Goal: Information Seeking & Learning: Learn about a topic

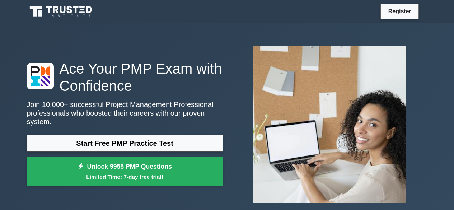
click at [177, 56] on div "Ace Your PMP Exam with Confidence Join 10,000+ successful Project Management Pr…" at bounding box center [227, 124] width 409 height 168
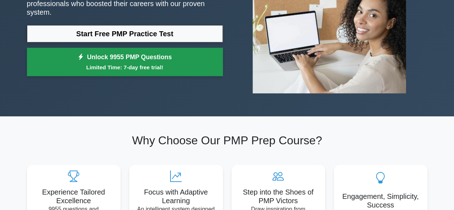
scroll to position [108, 0]
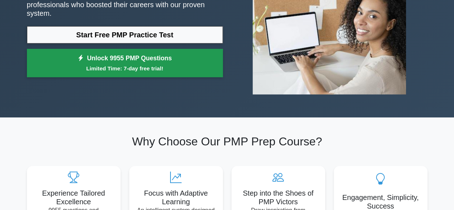
click at [172, 58] on link "Unlock 9955 PMP Questions Limited Time: 7-day free trial!" at bounding box center [125, 63] width 196 height 29
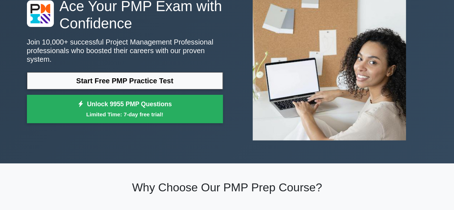
scroll to position [62, 0]
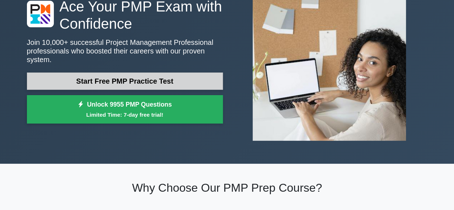
click at [111, 81] on link "Start Free PMP Practice Test" at bounding box center [125, 81] width 196 height 17
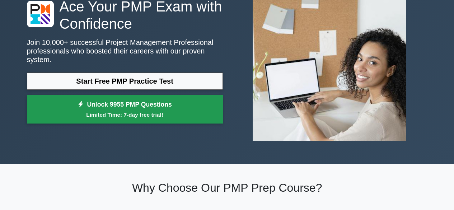
click at [174, 103] on link "Unlock 9955 PMP Questions Limited Time: 7-day free trial!" at bounding box center [125, 109] width 196 height 29
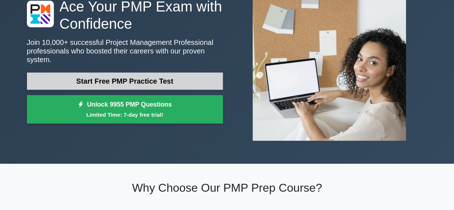
click at [168, 73] on link "Start Free PMP Practice Test" at bounding box center [125, 81] width 196 height 17
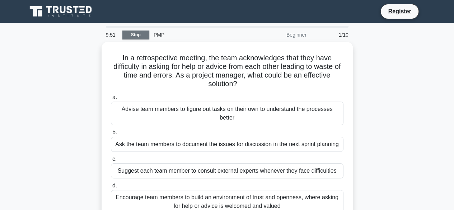
click at [131, 32] on link "Stop" at bounding box center [135, 35] width 27 height 9
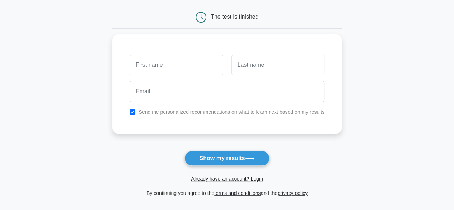
scroll to position [67, 0]
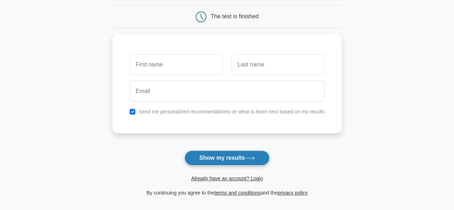
click at [210, 155] on button "Show my results" at bounding box center [227, 157] width 85 height 15
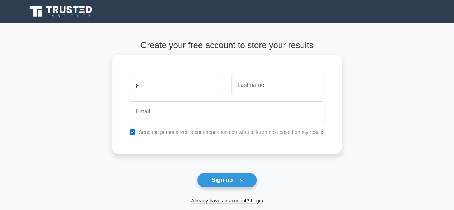
type input "ا"
type input "Hussam"
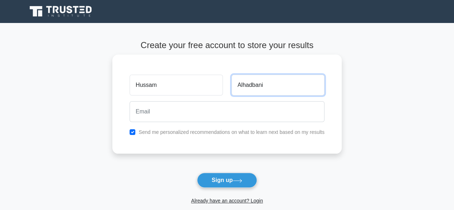
type input "Alhadbani"
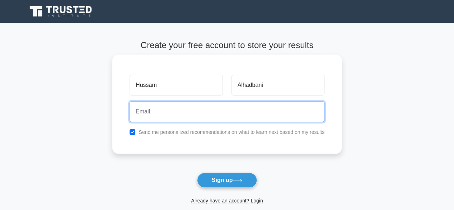
click at [154, 114] on input "email" at bounding box center [227, 111] width 195 height 21
type input "[EMAIL_ADDRESS][DOMAIN_NAME]"
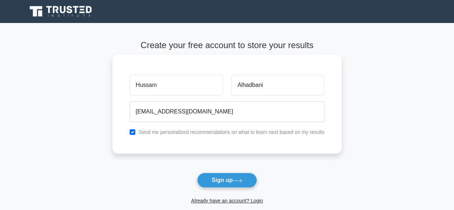
click at [153, 132] on label "Send me personalized recommendations on what to learn next based on my results" at bounding box center [232, 132] width 186 height 6
click at [135, 132] on input "checkbox" at bounding box center [133, 132] width 6 height 6
checkbox input "false"
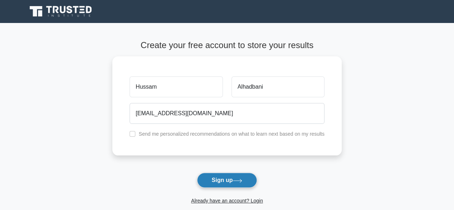
click at [224, 182] on button "Sign up" at bounding box center [227, 180] width 60 height 15
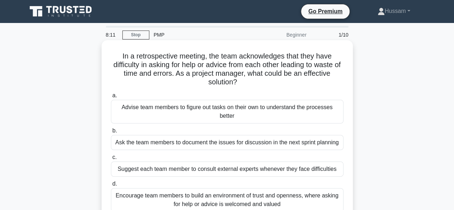
click at [193, 108] on div "Advise team members to figure out tasks on their own to understand the processe…" at bounding box center [227, 112] width 233 height 24
click at [111, 98] on input "a. Advise team members to figure out tasks on their own to understand the proce…" at bounding box center [111, 95] width 0 height 5
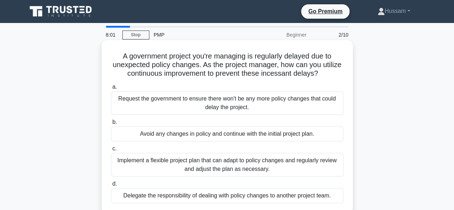
click at [173, 109] on div "Request the government to ensure there won't be any more policy changes that co…" at bounding box center [227, 103] width 233 height 24
click at [111, 89] on input "a. Request the government to ensure there won't be any more policy changes that…" at bounding box center [111, 87] width 0 height 5
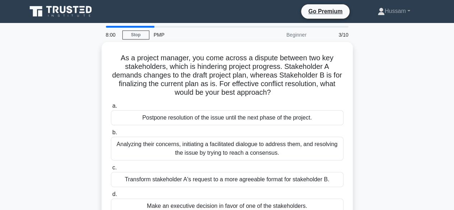
click at [173, 110] on div "Postpone resolution of the issue until the next phase of the project." at bounding box center [227, 117] width 233 height 15
click at [111, 108] on input "a. Postpone resolution of the issue until the next phase of the project." at bounding box center [111, 106] width 0 height 5
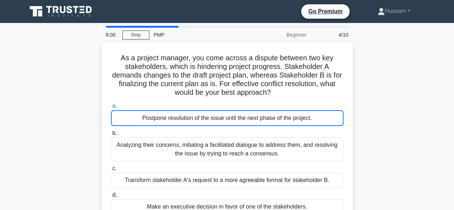
click at [173, 110] on div "Postpone resolution of the issue until the next phase of the project." at bounding box center [227, 118] width 233 height 16
click at [111, 108] on input "a. Postpone resolution of the issue until the next phase of the project." at bounding box center [111, 106] width 0 height 5
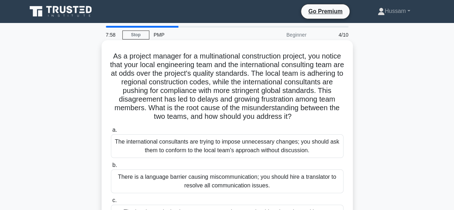
click at [178, 158] on div "The international consultants are trying to impose unnecessary changes; you sho…" at bounding box center [227, 146] width 233 height 24
click at [111, 132] on input "a. The international consultants are trying to impose unnecessary changes; you …" at bounding box center [111, 130] width 0 height 5
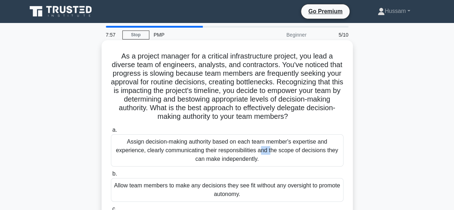
drag, startPoint x: 187, startPoint y: 139, endPoint x: 195, endPoint y: 148, distance: 12.2
click at [195, 148] on div "Assign decision-making authority based on each team member's expertise and expe…" at bounding box center [227, 150] width 233 height 32
click at [219, 163] on div "Assign decision-making authority based on each team member's expertise and expe…" at bounding box center [227, 150] width 233 height 32
click at [111, 132] on input "a. Assign decision-making authority based on each team member's expertise and e…" at bounding box center [111, 130] width 0 height 5
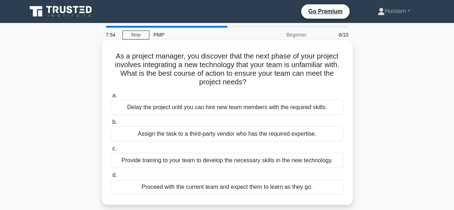
click at [177, 105] on div "Delay the project until you can hire new team members with the required skills." at bounding box center [227, 107] width 233 height 15
click at [111, 98] on input "a. Delay the project until you can hire new team members with the required skil…" at bounding box center [111, 95] width 0 height 5
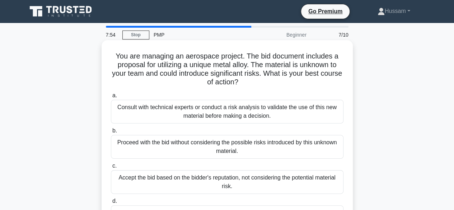
click at [177, 106] on div "Consult with technical experts or conduct a risk analysis to validate the use o…" at bounding box center [227, 112] width 233 height 24
click at [111, 98] on input "a. Consult with technical experts or conduct a risk analysis to validate the us…" at bounding box center [111, 95] width 0 height 5
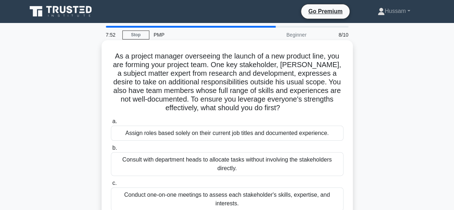
click at [176, 138] on div "Assign roles based solely on their current job titles and documented experience." at bounding box center [227, 133] width 233 height 15
click at [111, 124] on input "a. Assign roles based solely on their current job titles and documented experie…" at bounding box center [111, 121] width 0 height 5
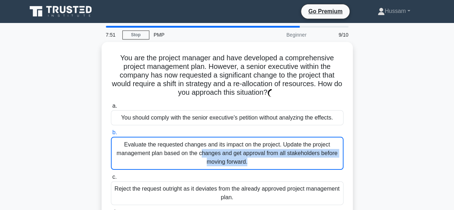
click at [176, 138] on div "Evaluate the requested changes and its impact on the project. Update the projec…" at bounding box center [227, 153] width 233 height 33
click at [111, 135] on input "b. Evaluate the requested changes and its impact on the project. Update the pro…" at bounding box center [111, 132] width 0 height 5
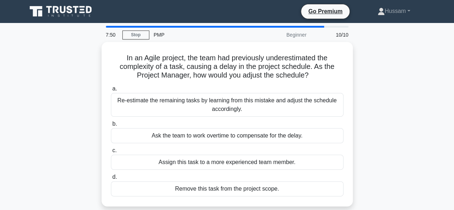
click at [176, 138] on div "Ask the team to work overtime to compensate for the delay." at bounding box center [227, 135] width 233 height 15
click at [111, 126] on input "b. Ask the team to work overtime to compensate for the delay." at bounding box center [111, 124] width 0 height 5
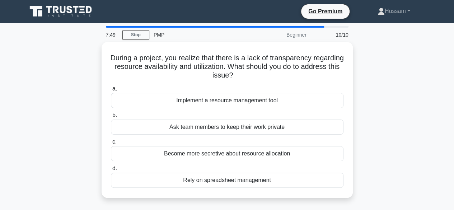
click at [176, 138] on label "c. Become more secretive about resource allocation" at bounding box center [227, 150] width 233 height 24
click at [111, 140] on input "c. Become more secretive about resource allocation" at bounding box center [111, 142] width 0 height 5
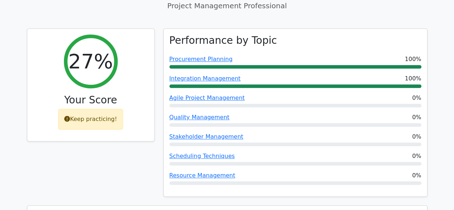
scroll to position [270, 0]
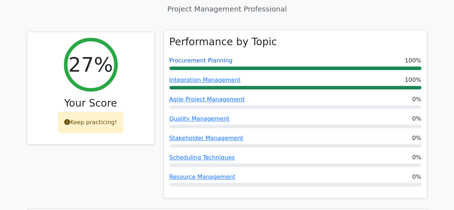
click at [191, 57] on link "Procurement Planning" at bounding box center [200, 60] width 63 height 7
